Goal: Check status: Check status

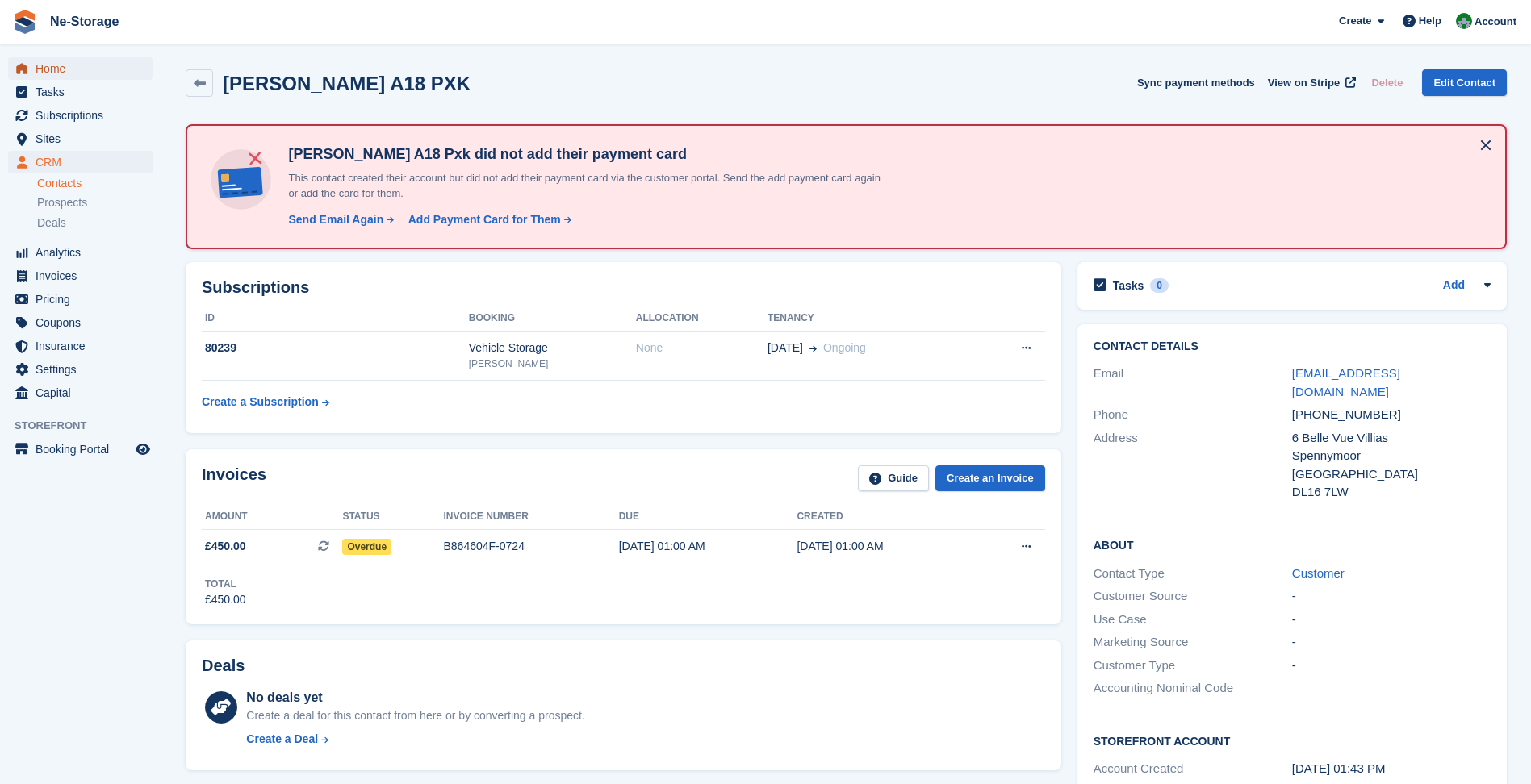
click at [76, 70] on span "Home" at bounding box center [83, 69] width 97 height 23
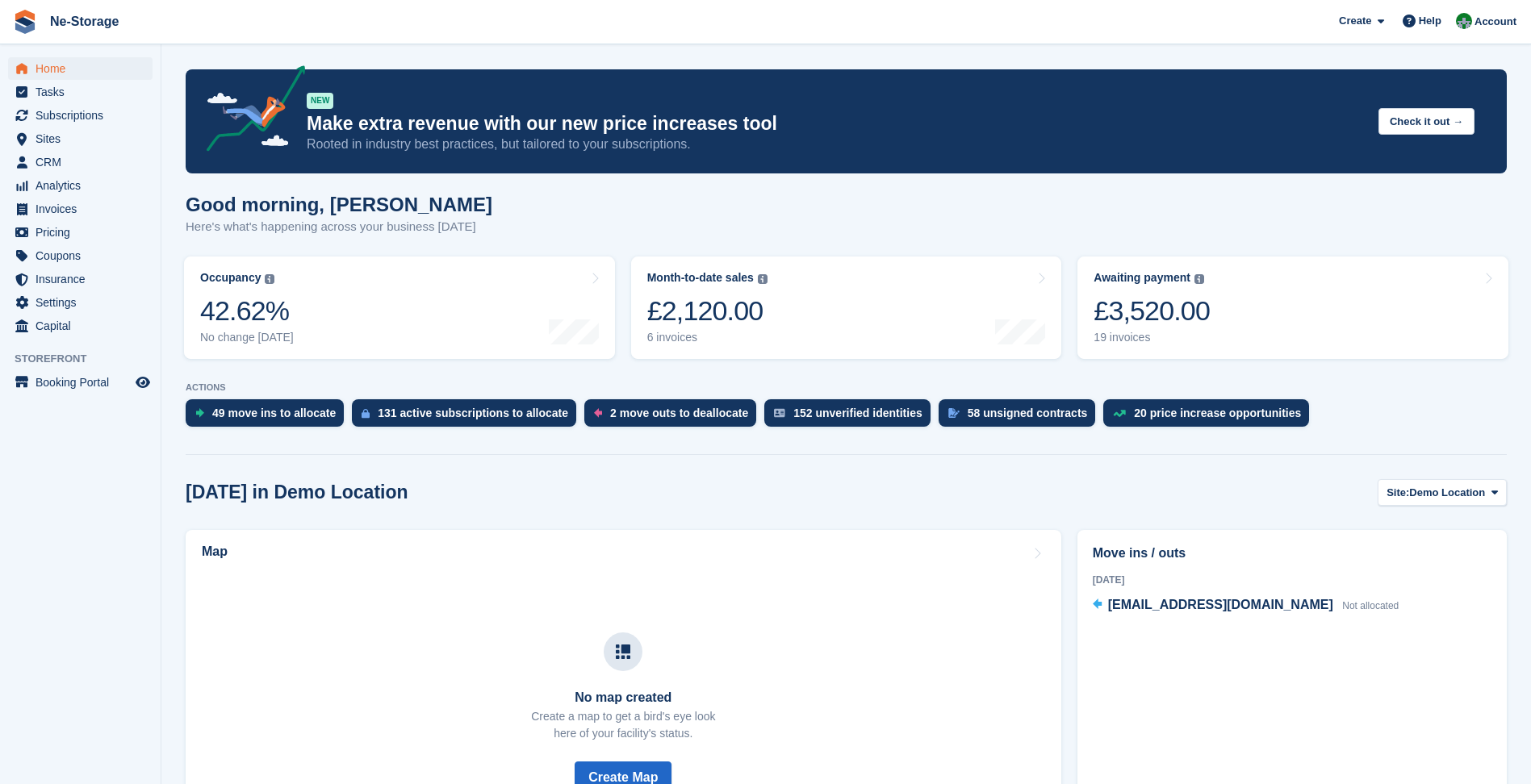
click at [1193, 305] on div "£3,520.00" at bounding box center [1151, 311] width 116 height 34
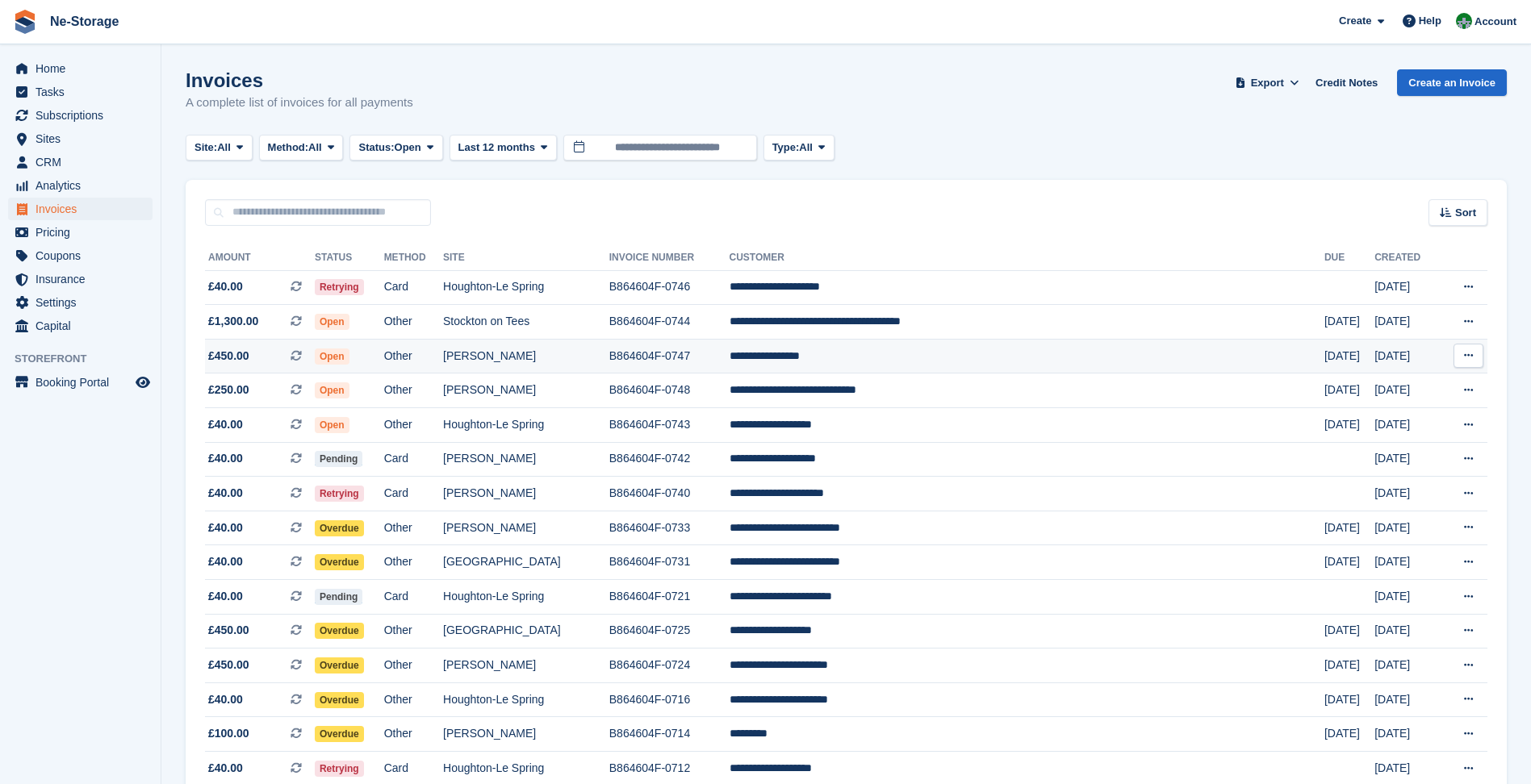
click at [1137, 342] on td "**********" at bounding box center [1026, 356] width 595 height 34
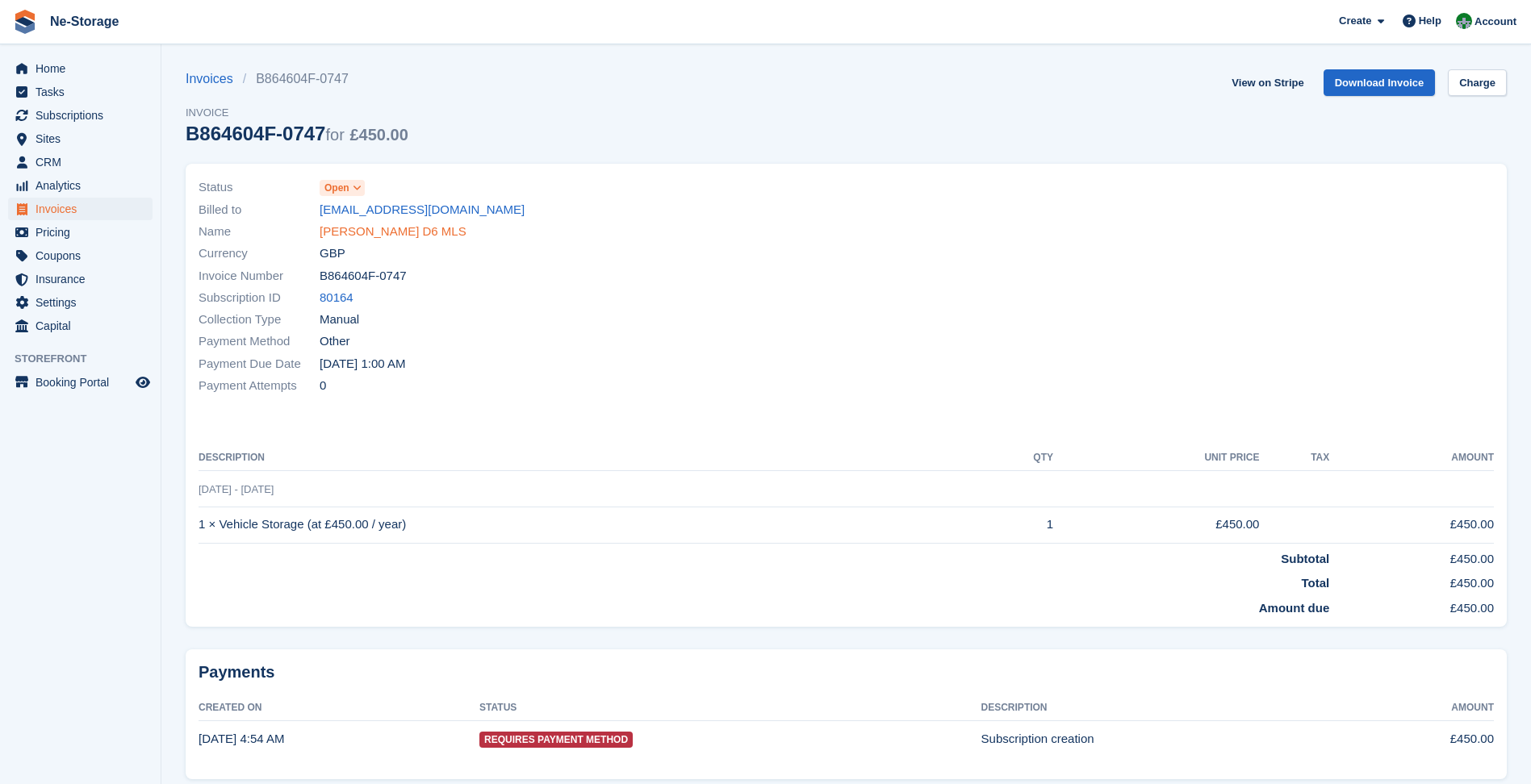
click at [374, 228] on link "Mr Sheilds D6 MLS" at bounding box center [393, 232] width 146 height 18
